Goal: Task Accomplishment & Management: Complete application form

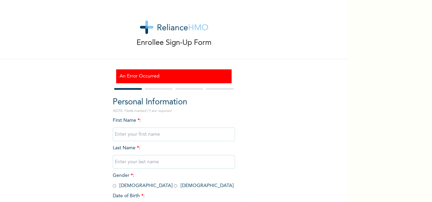
click at [144, 137] on input "text" at bounding box center [174, 134] width 122 height 14
type input "Chidindu"
type input "Anazodo"
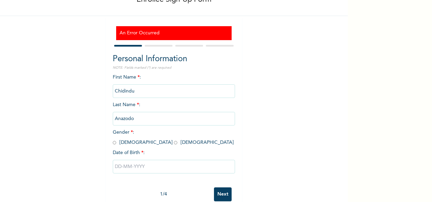
scroll to position [58, 0]
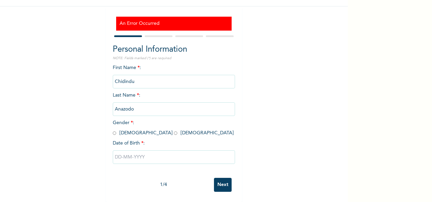
click at [174, 130] on input "radio" at bounding box center [175, 133] width 3 height 6
radio input "true"
click at [124, 150] on input "text" at bounding box center [174, 157] width 122 height 14
select select "9"
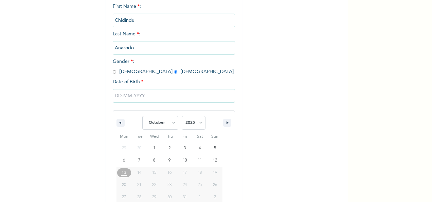
scroll to position [128, 0]
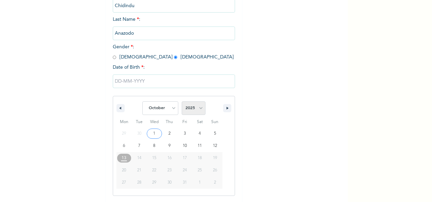
click at [199, 109] on select "2025 2024 2023 2022 2021 2020 2019 2018 2017 2016 2015 2014 2013 2012 2011 2010…" at bounding box center [194, 108] width 24 height 14
select select "1992"
click at [182, 102] on select "2025 2024 2023 2022 2021 2020 2019 2018 2017 2016 2015 2014 2013 2012 2011 2010…" at bounding box center [194, 108] width 24 height 14
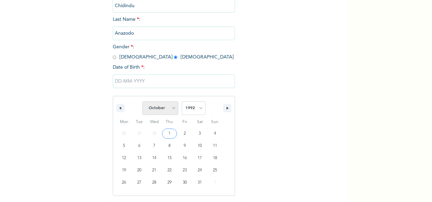
click at [171, 109] on select "January February March April May June July August September October November De…" at bounding box center [160, 108] width 36 height 14
select select "6"
click at [142, 102] on select "January February March April May June July August September October November De…" at bounding box center [160, 108] width 36 height 14
type input "[DATE]"
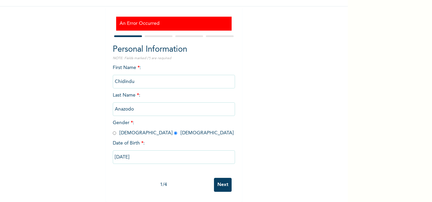
click at [221, 178] on input "Next" at bounding box center [223, 185] width 18 height 14
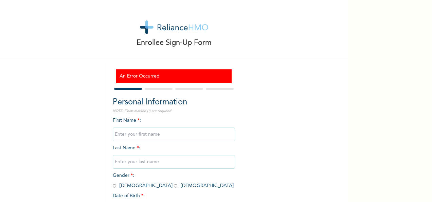
click at [158, 133] on input "text" at bounding box center [174, 134] width 122 height 14
type input "Chidindu"
type input "Anazodo"
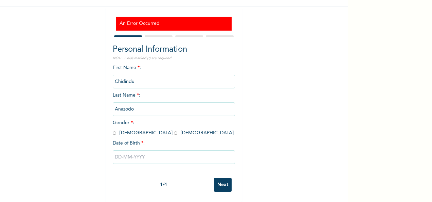
click at [132, 126] on span "Gender * : Male Female" at bounding box center [173, 127] width 121 height 15
click at [174, 130] on input "radio" at bounding box center [175, 133] width 3 height 6
radio input "true"
click at [118, 151] on input "text" at bounding box center [174, 157] width 122 height 14
select select "9"
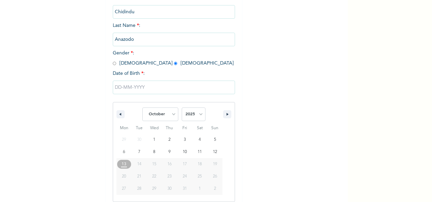
scroll to position [128, 0]
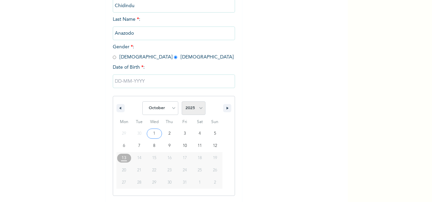
click at [197, 109] on select "2025 2024 2023 2022 2021 2020 2019 2018 2017 2016 2015 2014 2013 2012 2011 2010…" at bounding box center [194, 108] width 24 height 14
select select "1992"
click at [182, 102] on select "2025 2024 2023 2022 2021 2020 2019 2018 2017 2016 2015 2014 2013 2012 2011 2010…" at bounding box center [194, 108] width 24 height 14
click at [174, 111] on select "January February March April May June July August September October November De…" at bounding box center [160, 108] width 36 height 14
select select "6"
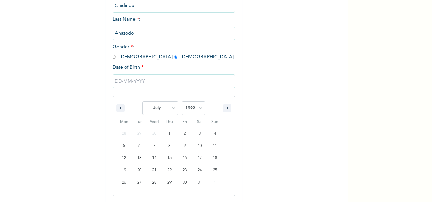
click at [142, 102] on select "January February March April May June July August September October November De…" at bounding box center [160, 108] width 36 height 14
type input "07/16/1992"
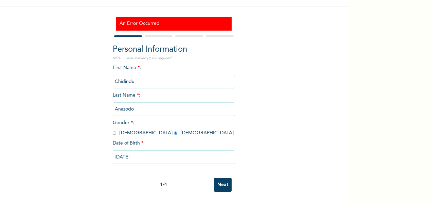
click at [220, 179] on input "Next" at bounding box center [223, 185] width 18 height 14
